Goal: Information Seeking & Learning: Learn about a topic

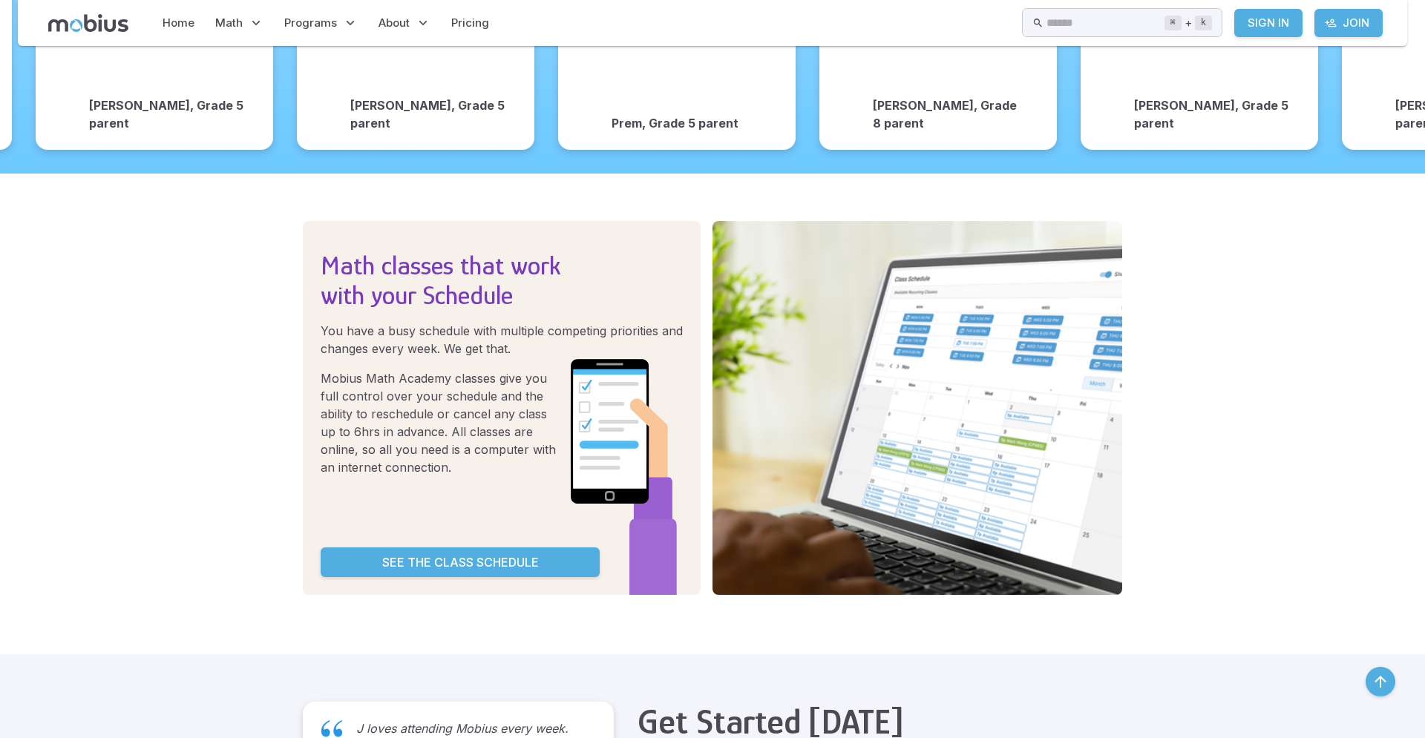
scroll to position [2955, 0]
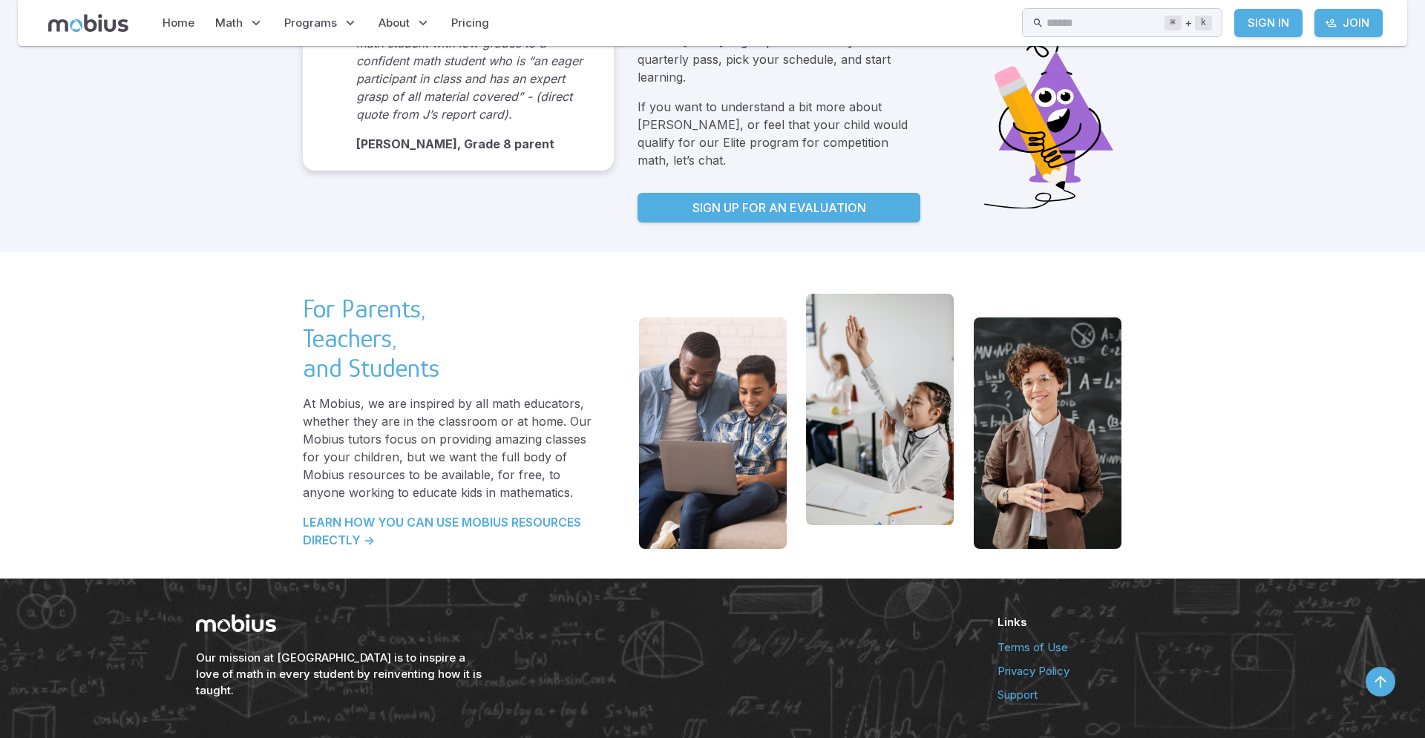
drag, startPoint x: 1043, startPoint y: 304, endPoint x: 1354, endPoint y: 359, distance: 315.9
click at [1347, 355] on div "For Parents, Teachers, and Students At Mobius, we are inspired by all math educ…" at bounding box center [712, 415] width 1425 height 327
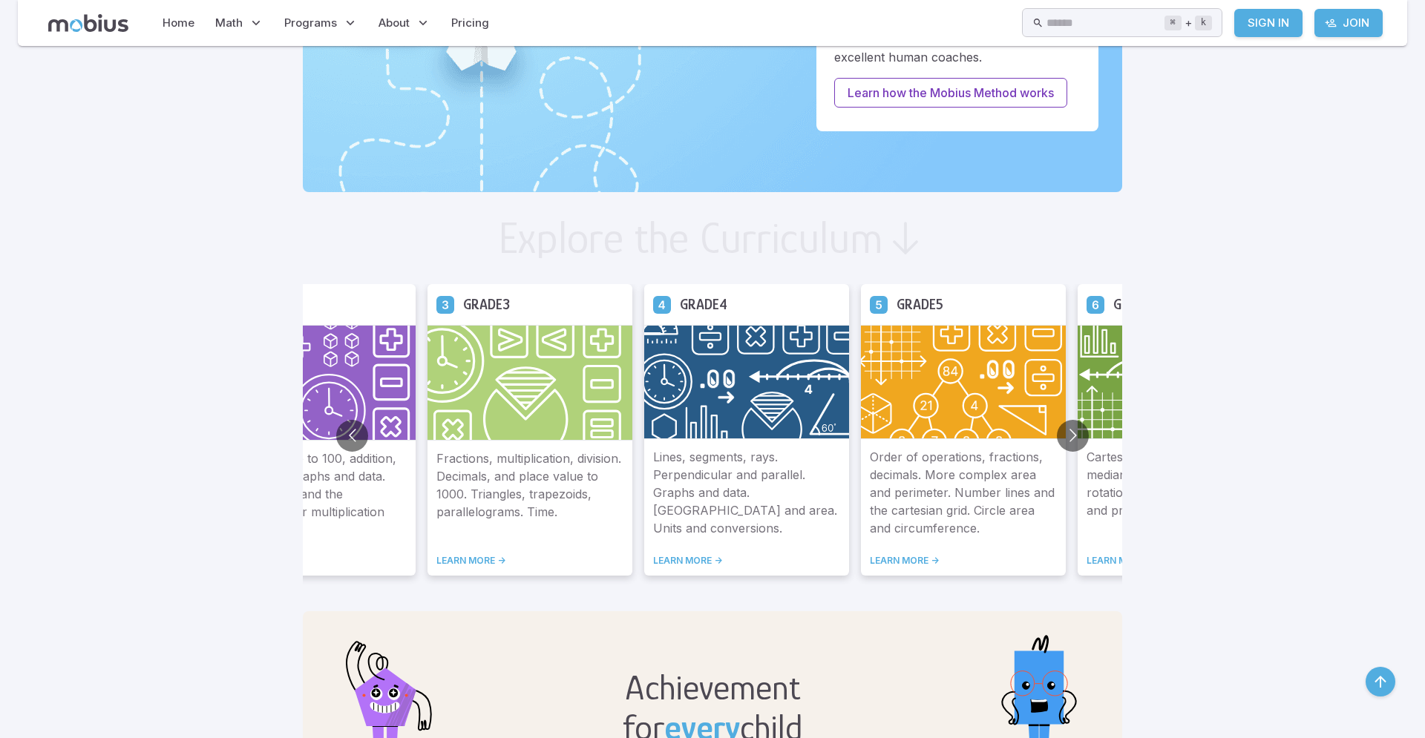
scroll to position [659, 0]
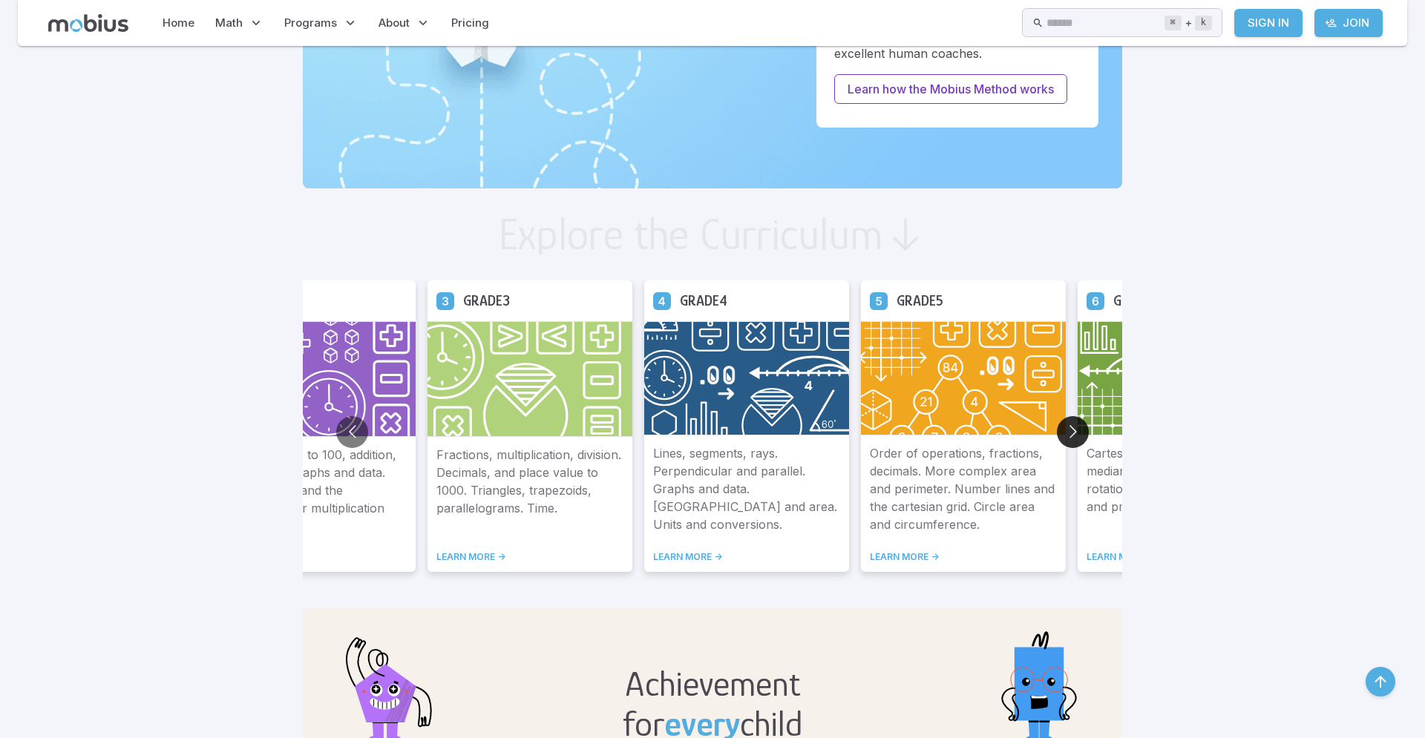
click at [1057, 432] on button "Go to next slide" at bounding box center [1073, 432] width 32 height 32
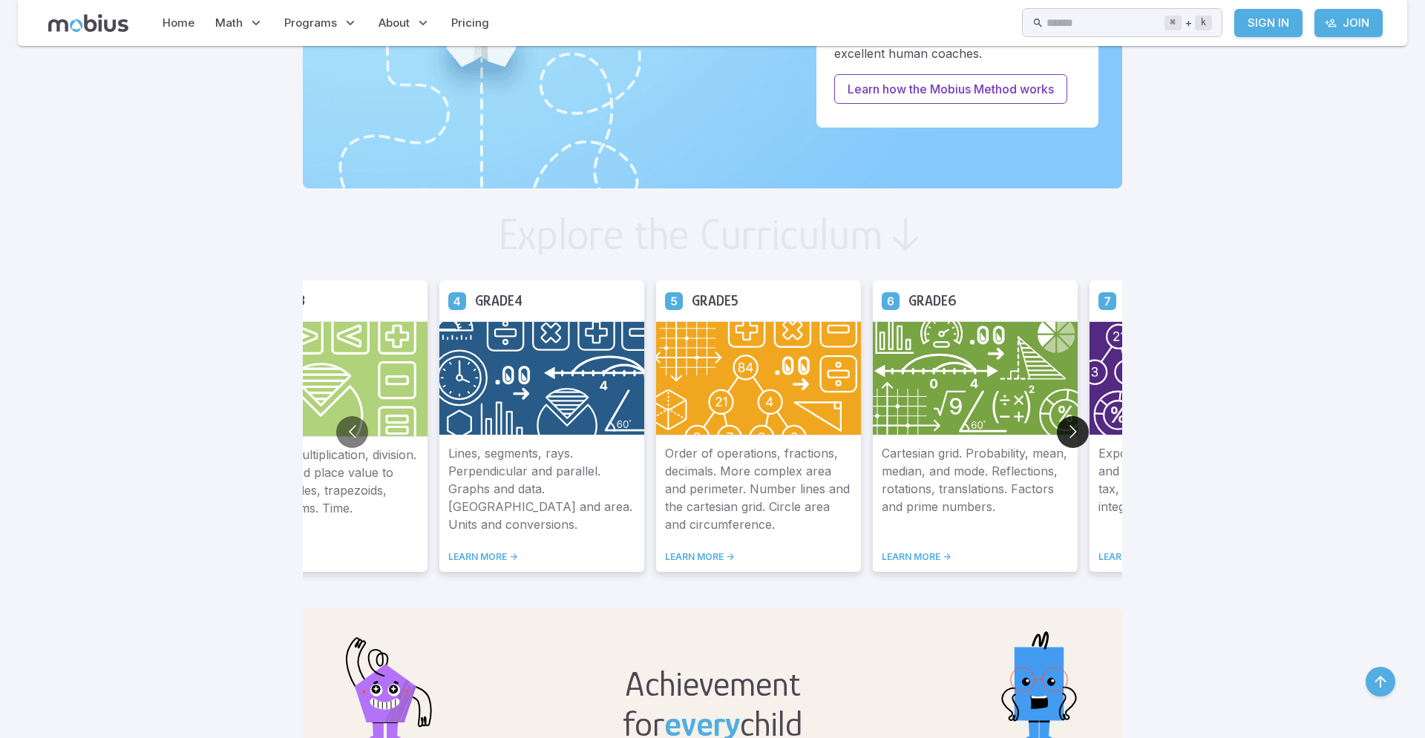
click at [1057, 429] on button "Go to next slide" at bounding box center [1073, 432] width 32 height 32
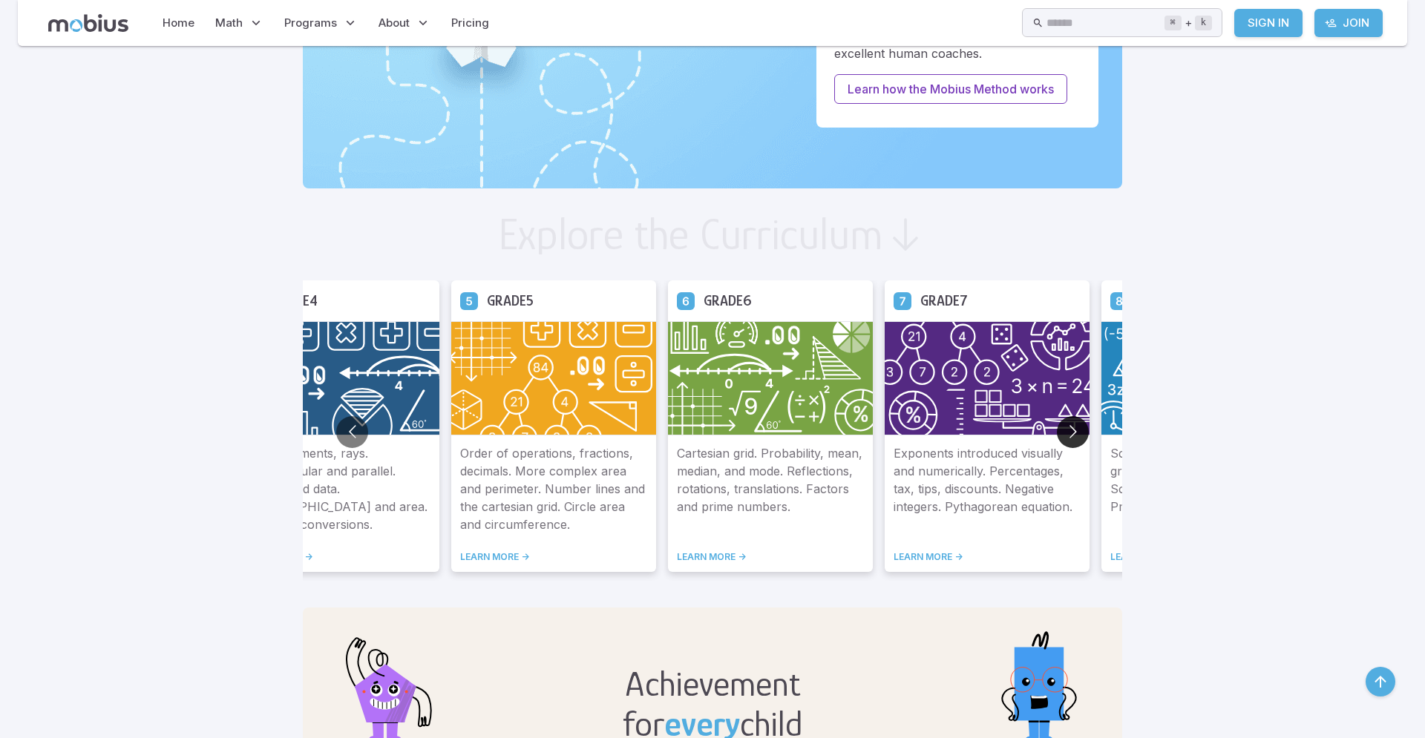
click at [1057, 429] on button "Go to next slide" at bounding box center [1073, 432] width 32 height 32
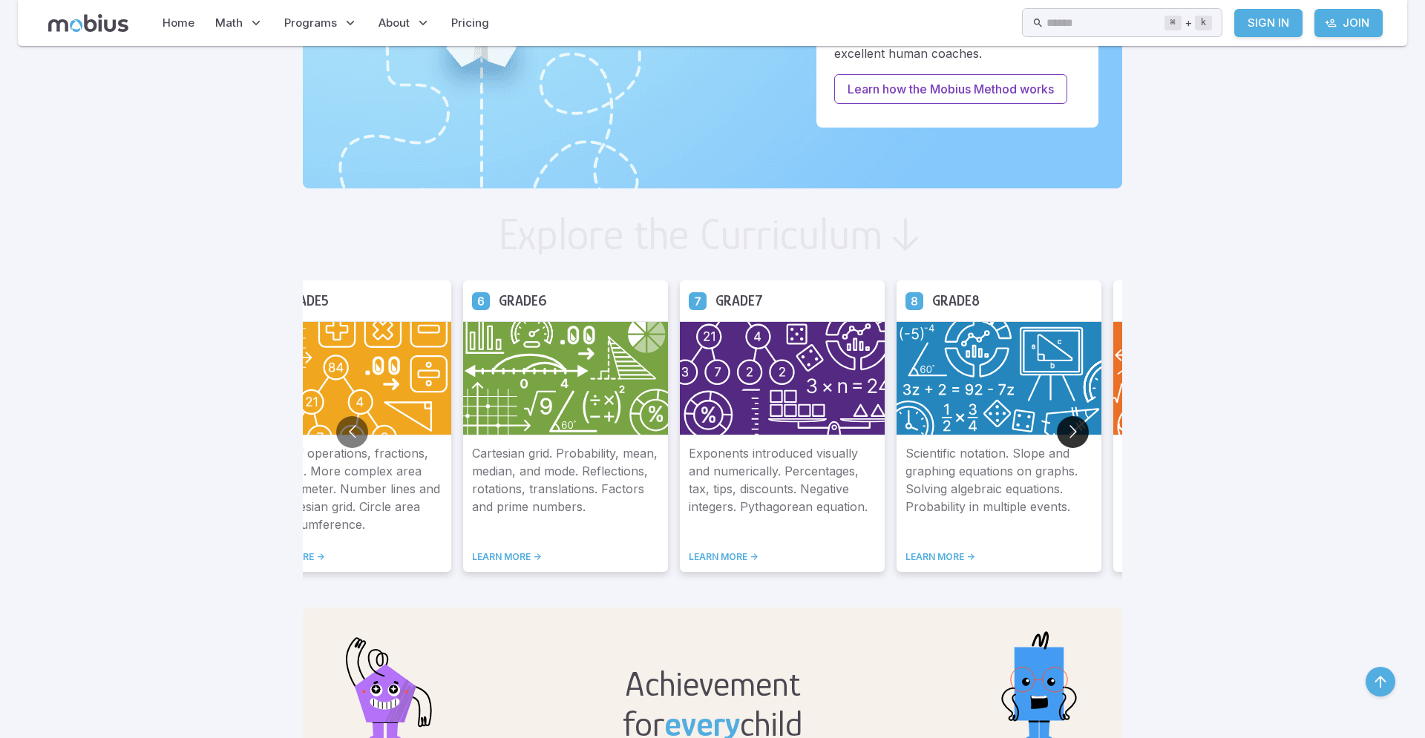
click at [1057, 427] on button "Go to next slide" at bounding box center [1073, 432] width 32 height 32
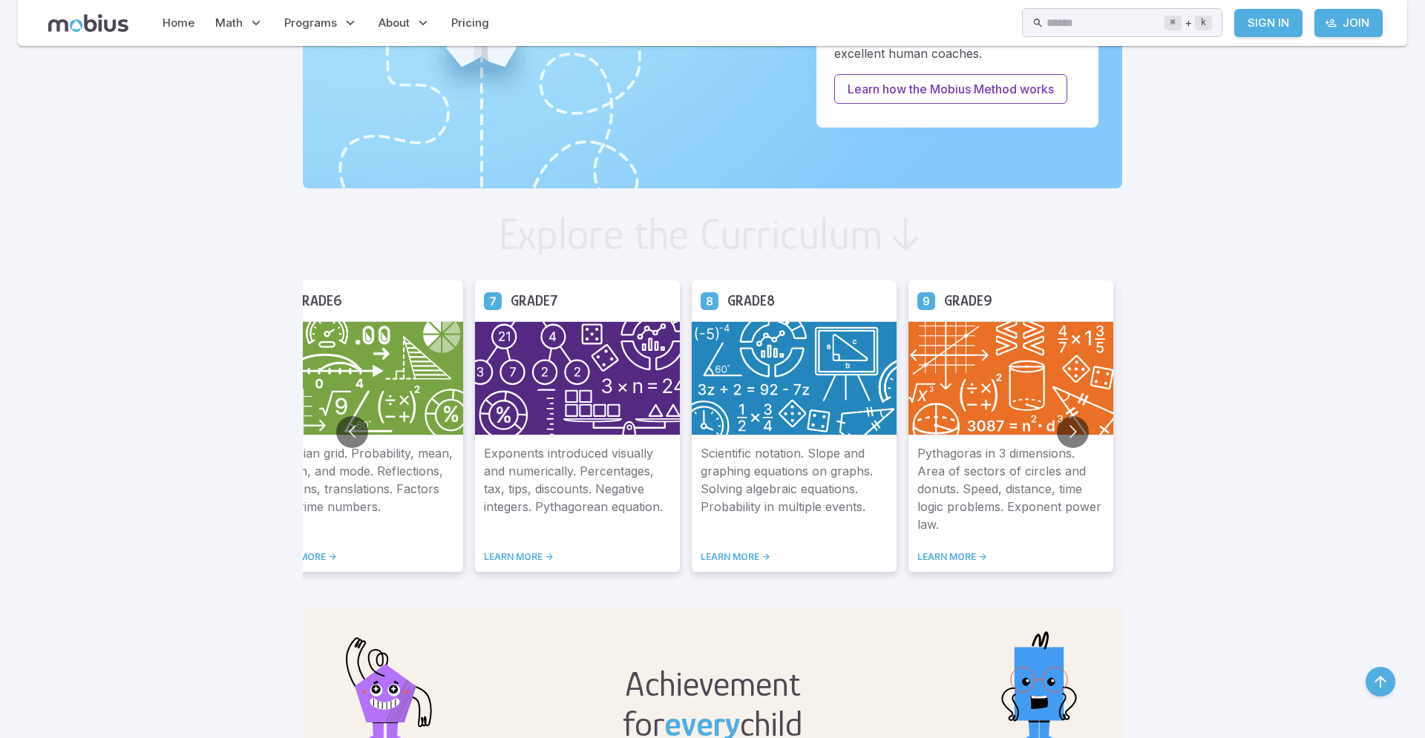
click at [908, 404] on img at bounding box center [1010, 378] width 205 height 114
click at [681, 559] on ul "Grade 2 Place value up to 100, addition, subtraction, graphs and data. Skip cou…" at bounding box center [144, 433] width 5418 height 304
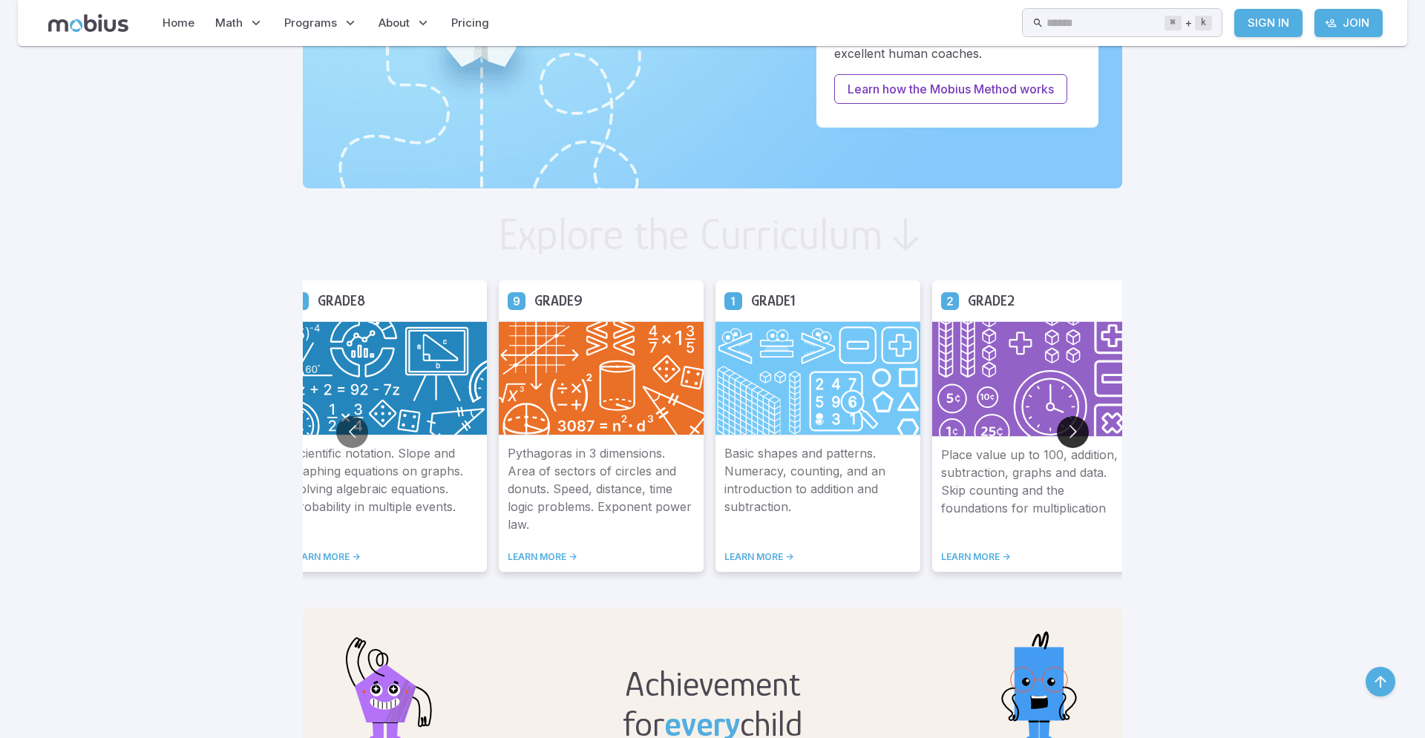
click at [1057, 435] on button "Go to next slide" at bounding box center [1073, 432] width 32 height 32
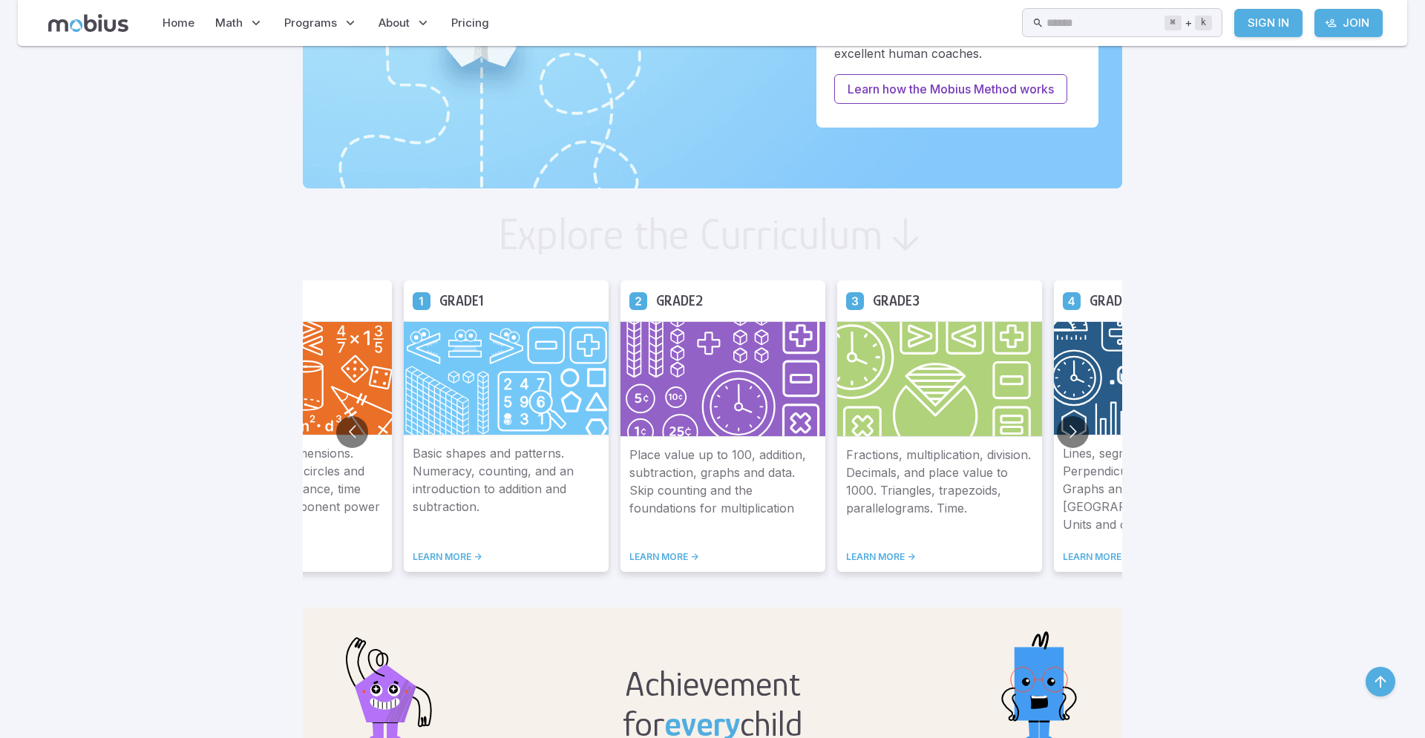
click at [1063, 555] on link "LEARN MORE ->" at bounding box center [1156, 557] width 187 height 12
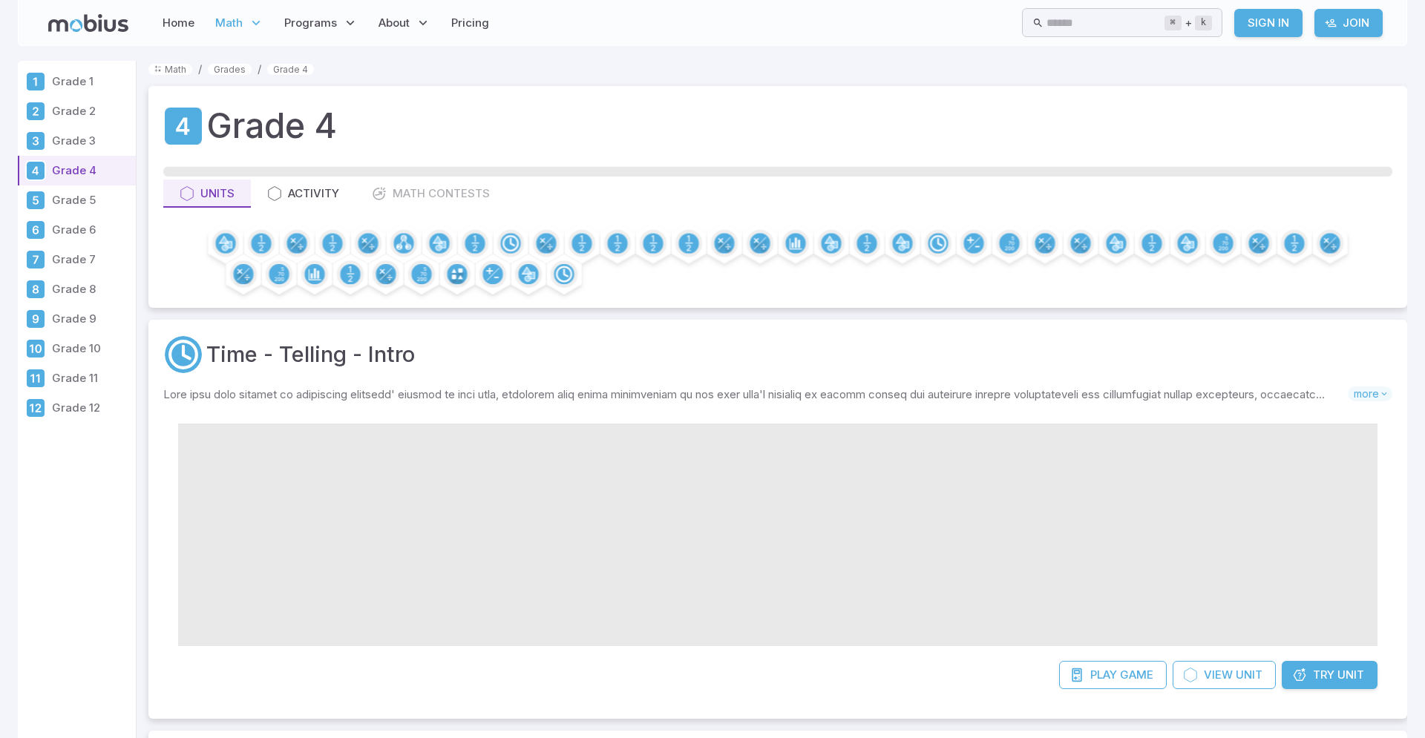
click at [53, 325] on p "Grade 9" at bounding box center [91, 319] width 78 height 16
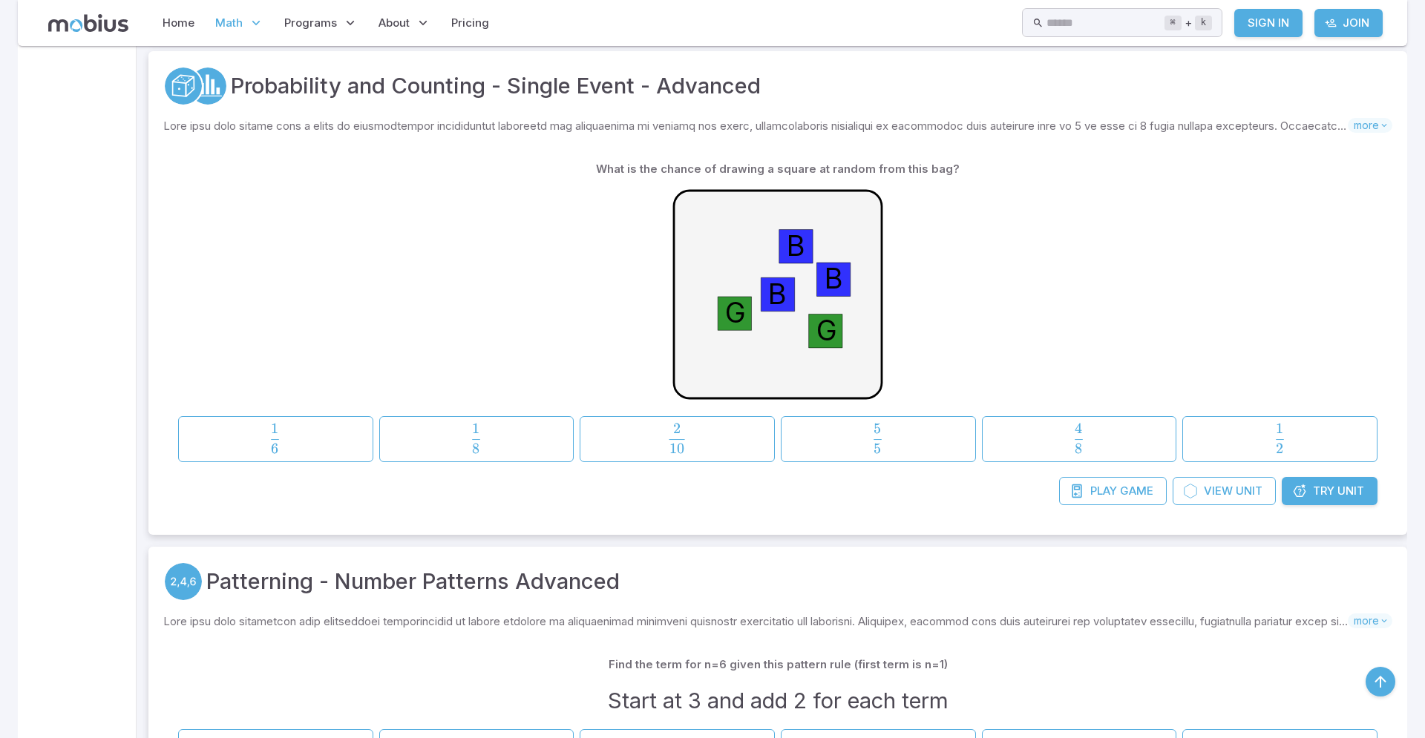
scroll to position [1662, 0]
